Goal: Task Accomplishment & Management: Manage account settings

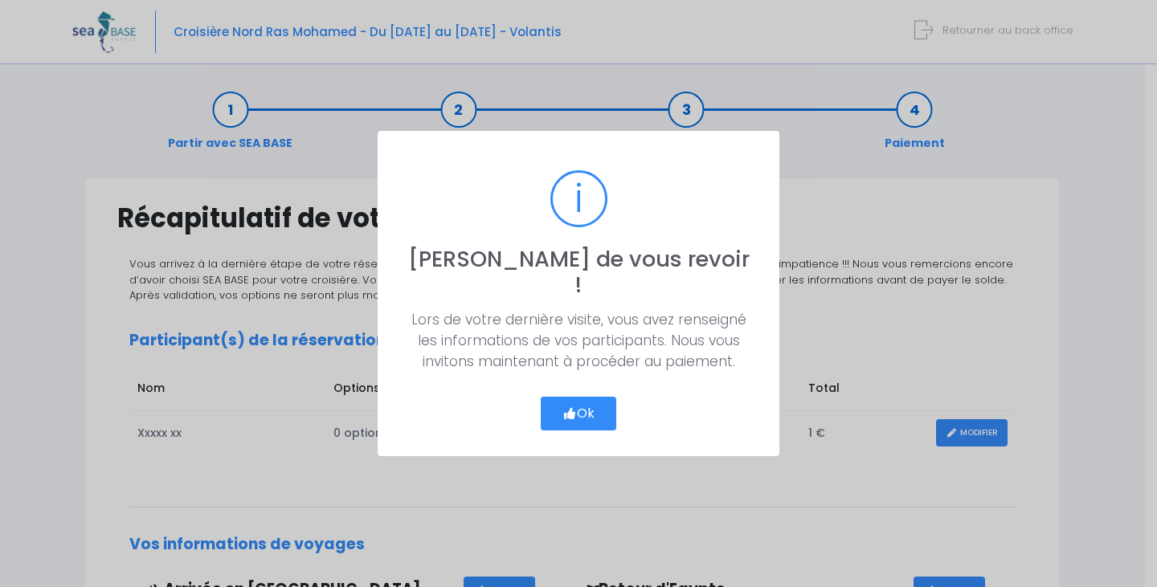
click at [578, 406] on button "Ok" at bounding box center [579, 414] width 76 height 34
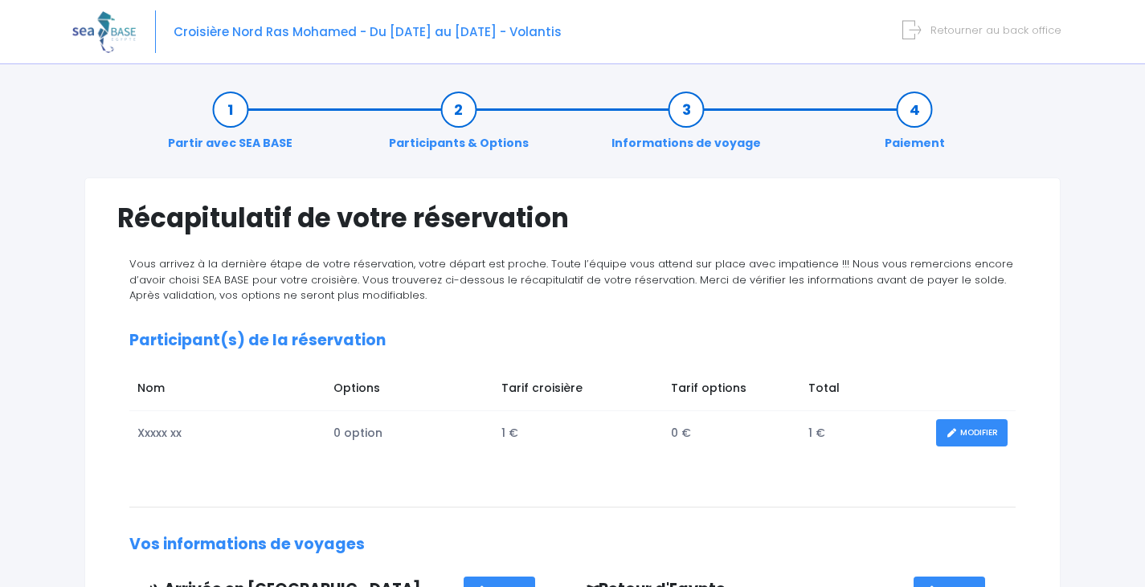
click at [929, 33] on link "Retourner au back office" at bounding box center [985, 29] width 153 height 15
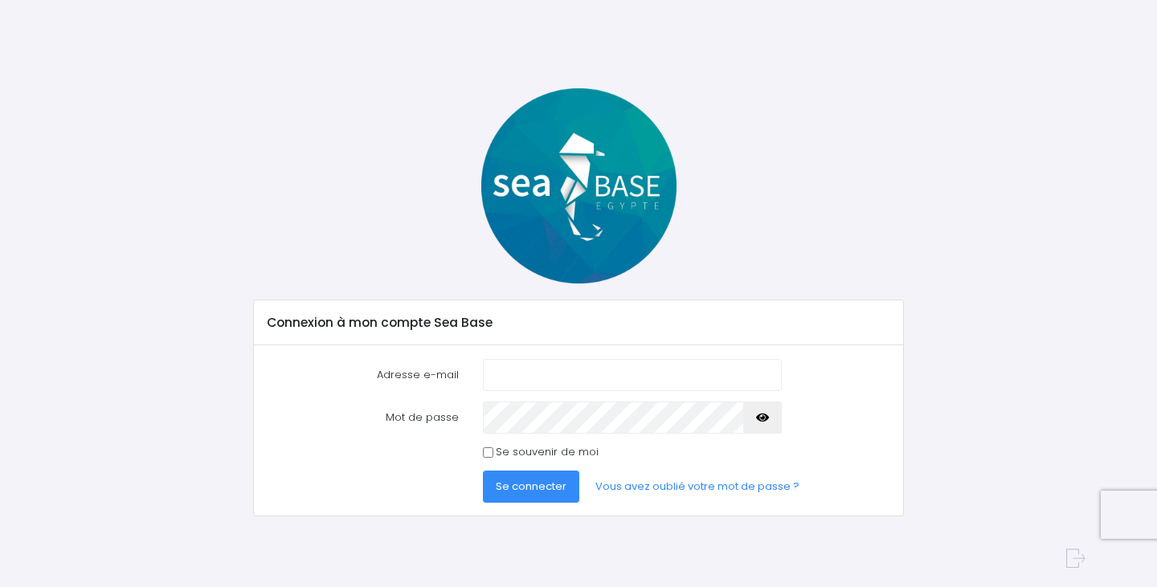
type input "[PERSON_NAME][EMAIL_ADDRESS][DOMAIN_NAME]"
